Goal: Task Accomplishment & Management: Manage account settings

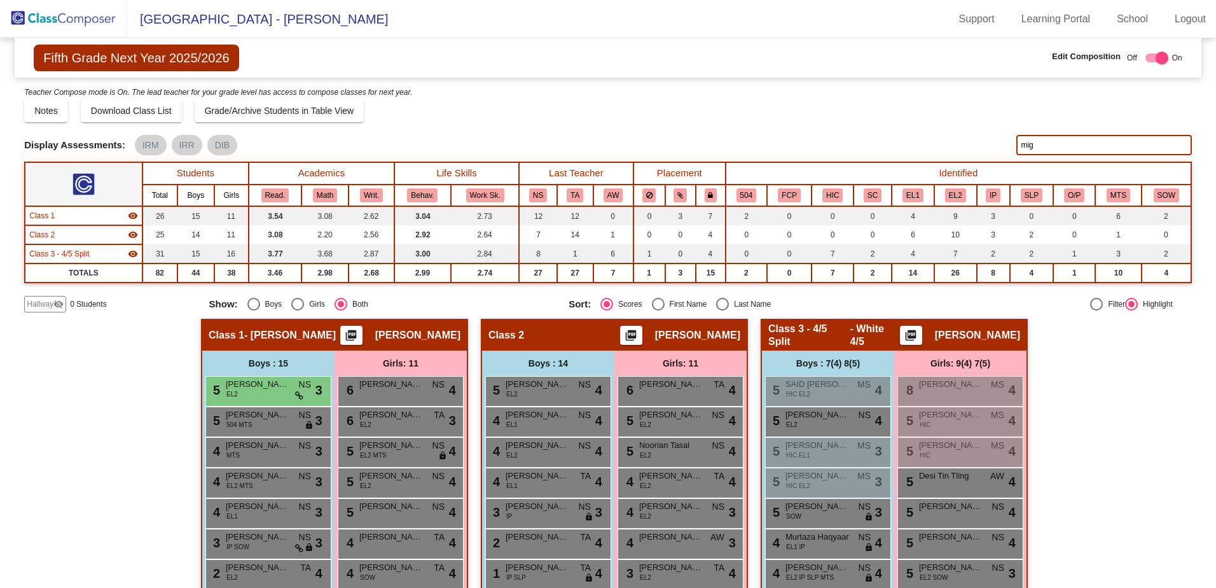
click at [29, 20] on img at bounding box center [63, 19] width 127 height 38
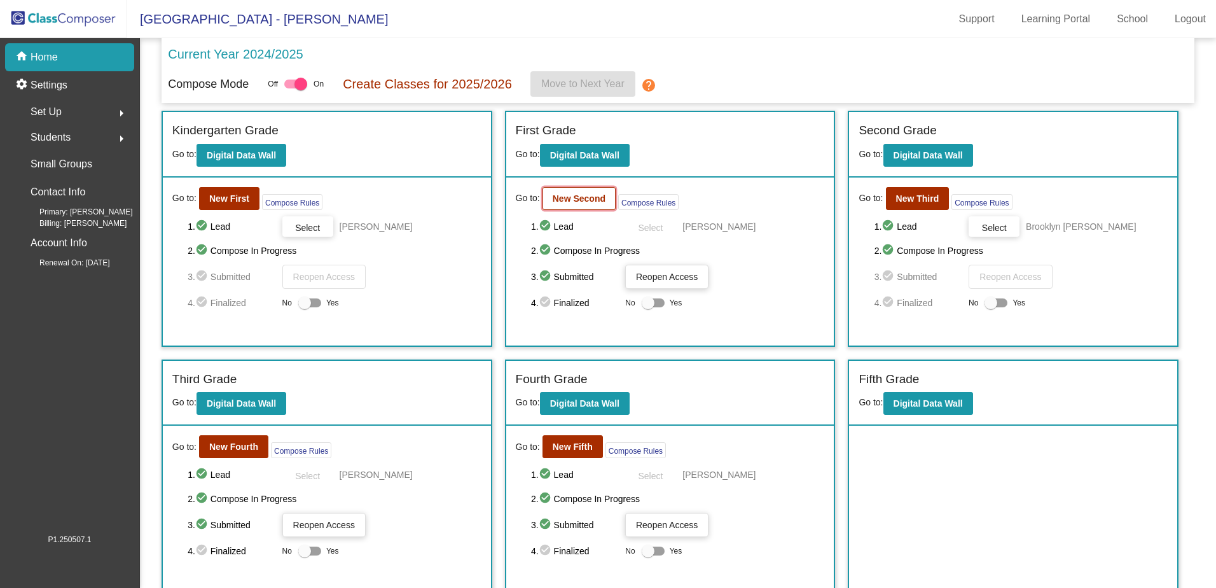
click at [572, 196] on b "New Second" at bounding box center [579, 198] width 53 height 10
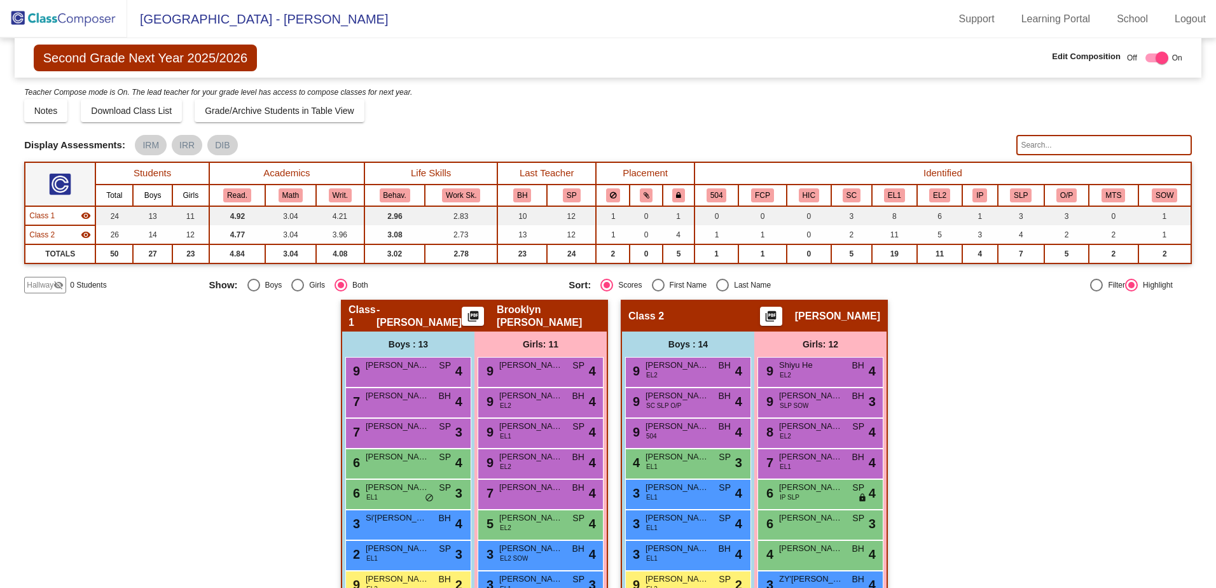
click at [1045, 140] on input "text" at bounding box center [1103, 145] width 175 height 20
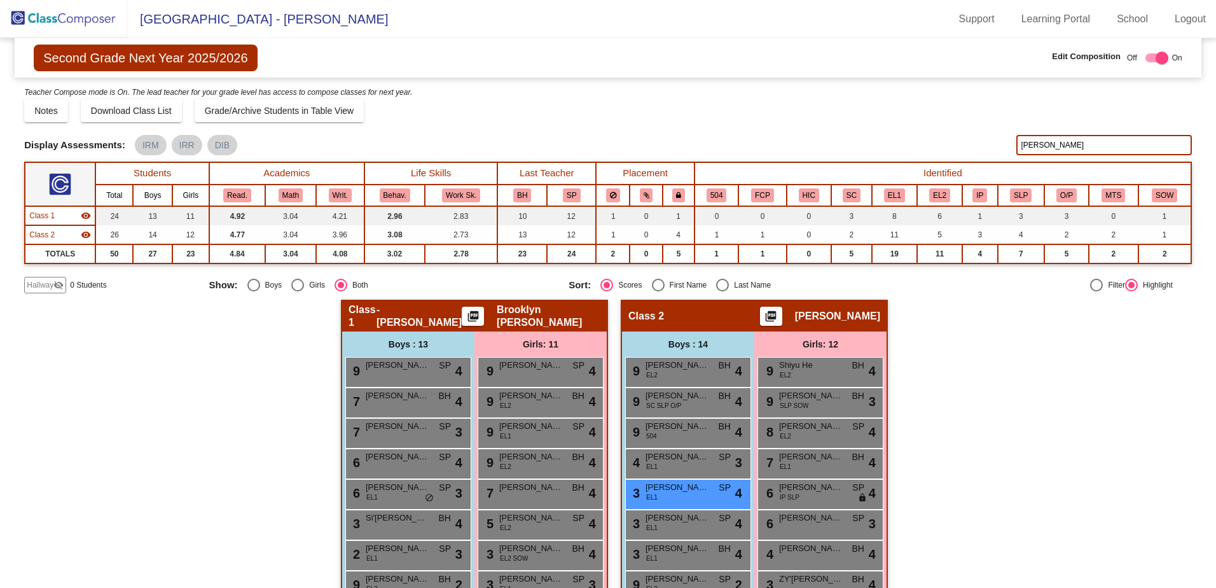
type input "juan"
click at [691, 495] on div "3 Juan David Jarana Jimenez EL1 SP lock do_not_disturb_alt 4" at bounding box center [686, 493] width 121 height 26
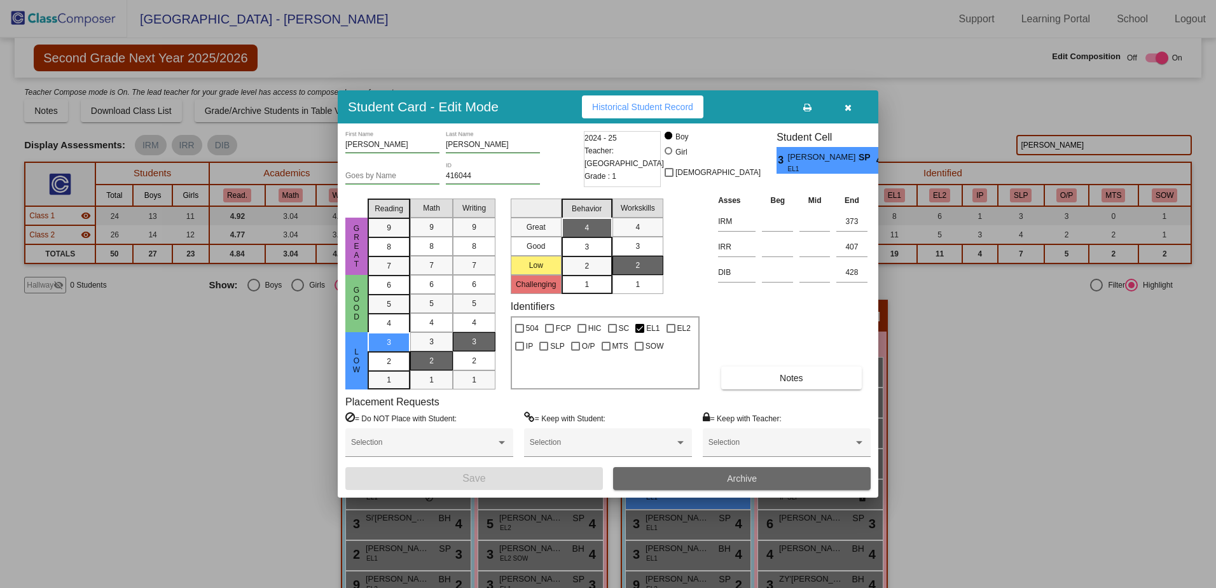
click at [707, 478] on button "Archive" at bounding box center [742, 478] width 258 height 23
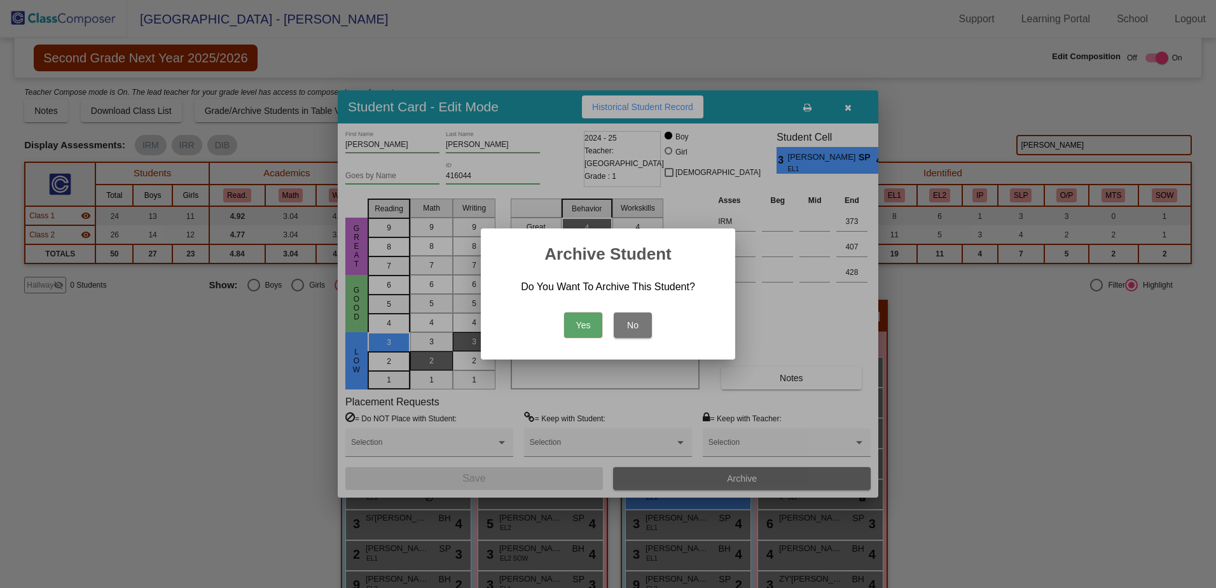
click at [574, 321] on button "Yes" at bounding box center [583, 324] width 38 height 25
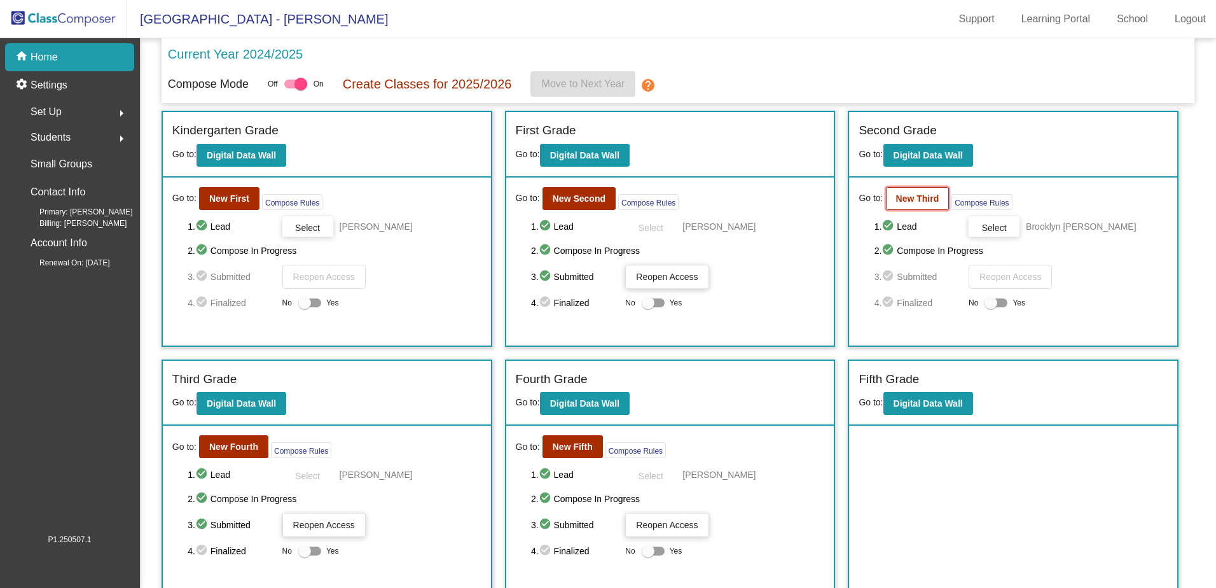
click at [922, 199] on b "New Third" at bounding box center [917, 198] width 43 height 10
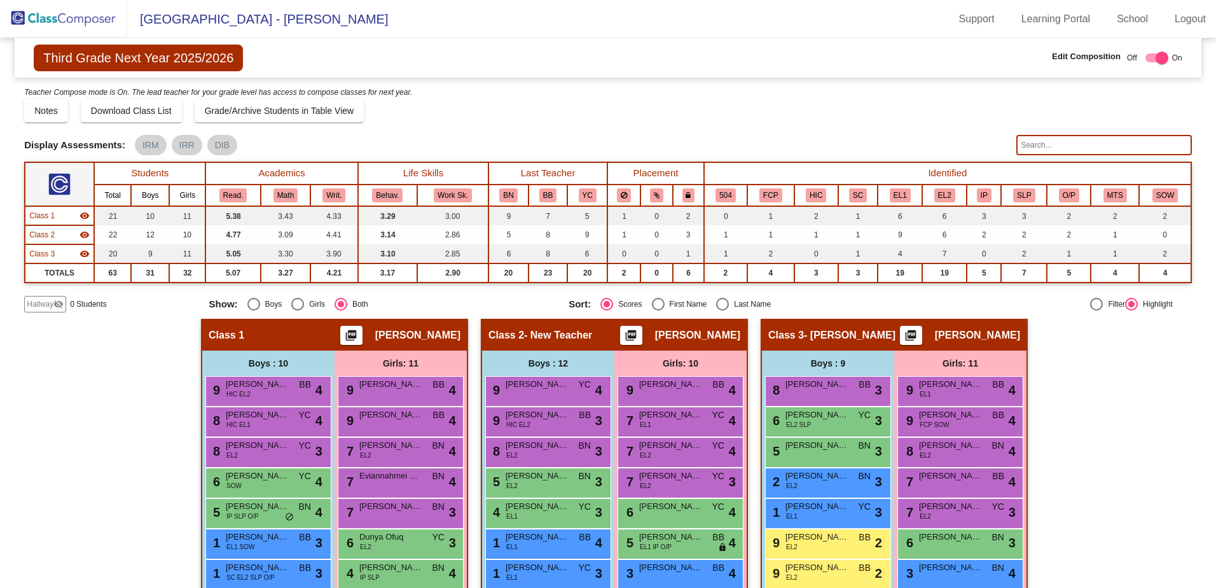
drag, startPoint x: 32, startPoint y: 0, endPoint x: 475, endPoint y: 107, distance: 455.6
click at [475, 107] on div "Notes Download Class List Import Students Grade/Archive Students in Table View …" at bounding box center [608, 110] width 1168 height 23
click at [21, 16] on img at bounding box center [63, 19] width 127 height 38
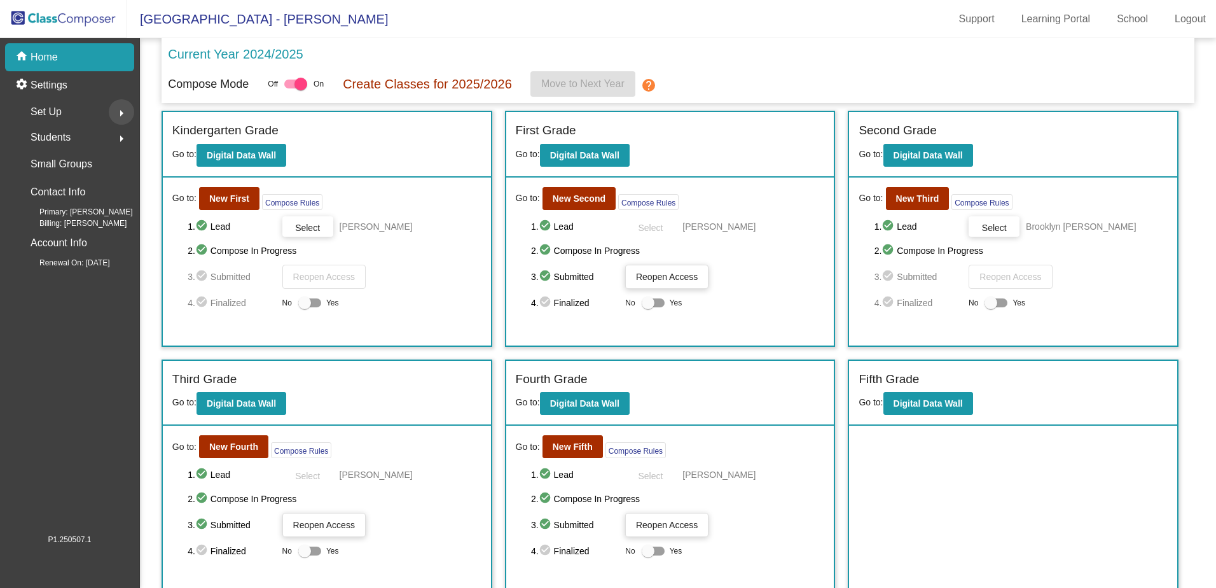
click at [118, 116] on mat-icon "arrow_right" at bounding box center [121, 113] width 15 height 15
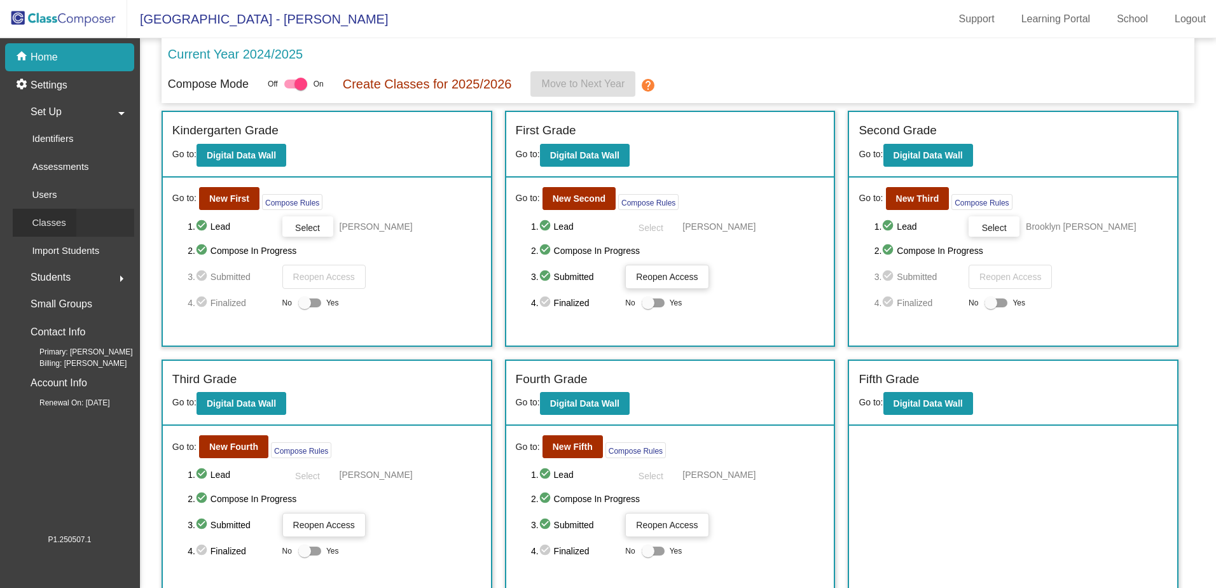
click at [61, 221] on p "Classes" at bounding box center [49, 222] width 34 height 15
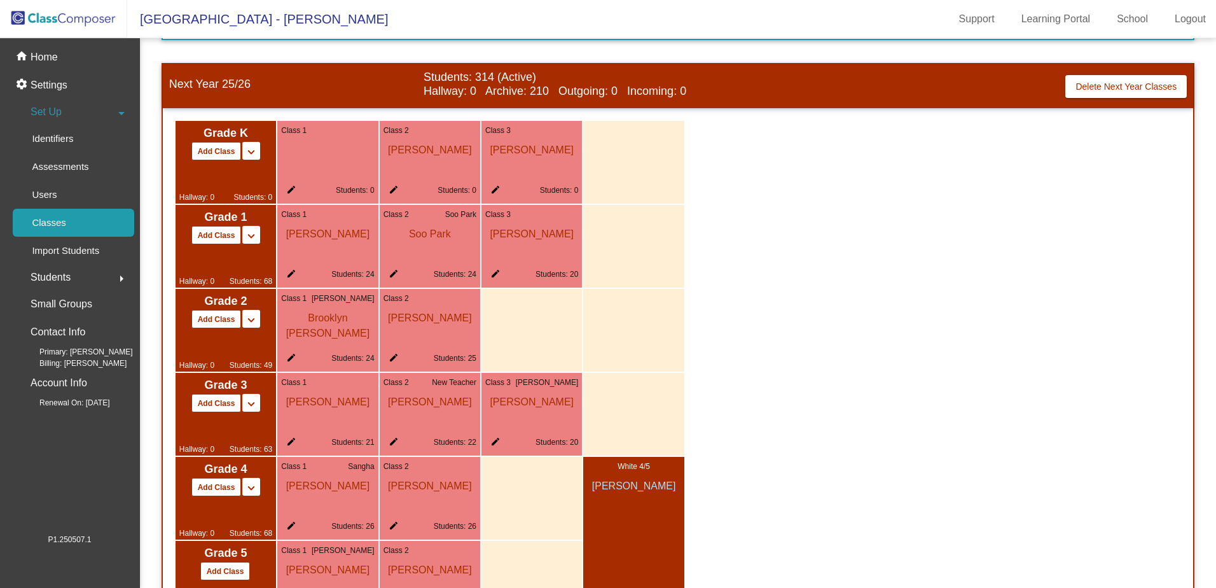
scroll to position [636, 0]
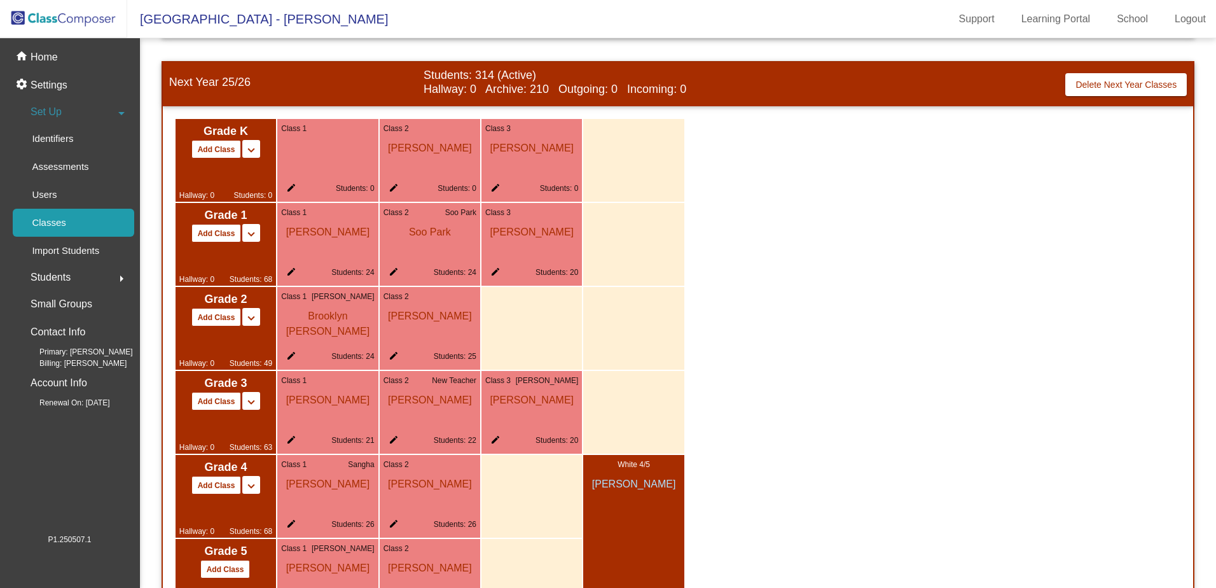
click at [569, 378] on span "[PERSON_NAME]" at bounding box center [547, 380] width 63 height 11
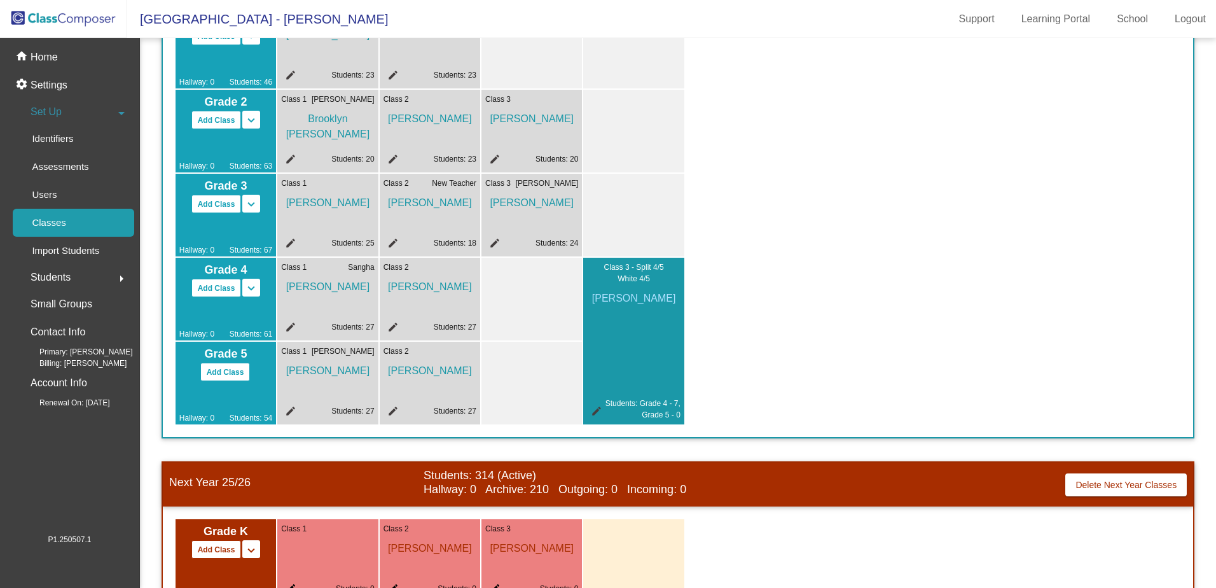
scroll to position [0, 0]
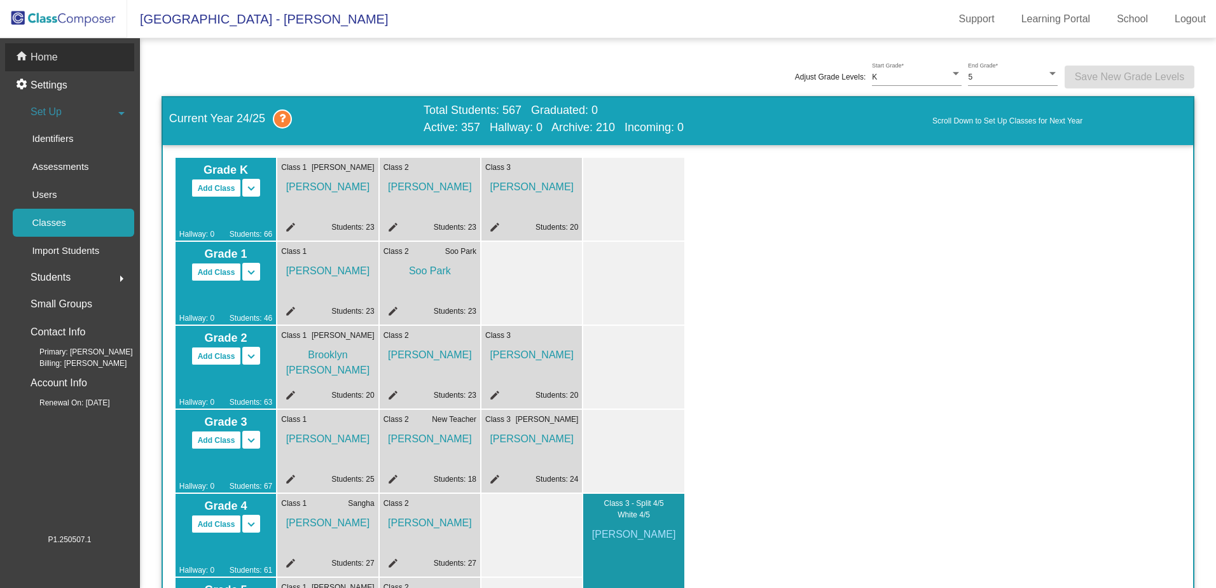
click at [50, 51] on p "Home" at bounding box center [44, 57] width 27 height 15
